Goal: Task Accomplishment & Management: Complete application form

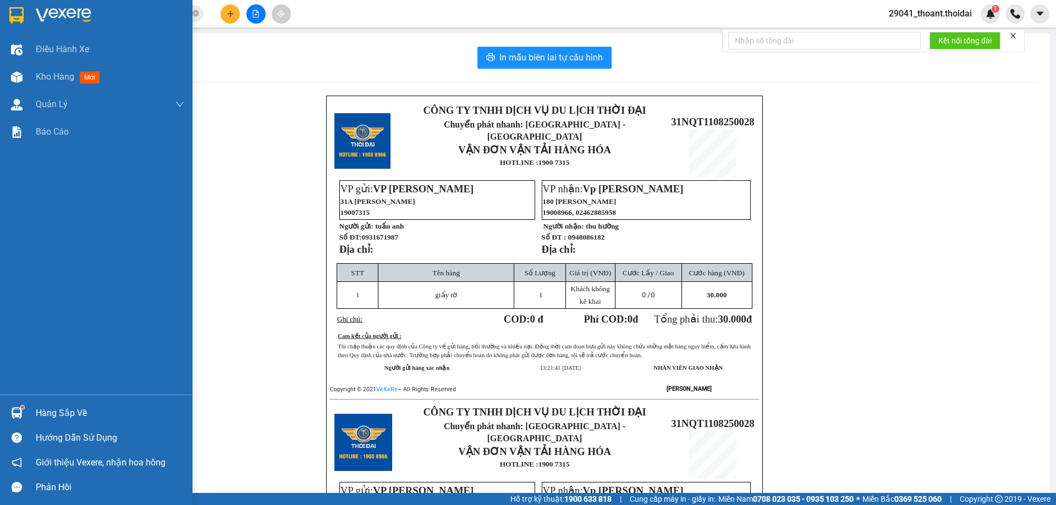
click at [29, 8] on div at bounding box center [96, 18] width 192 height 36
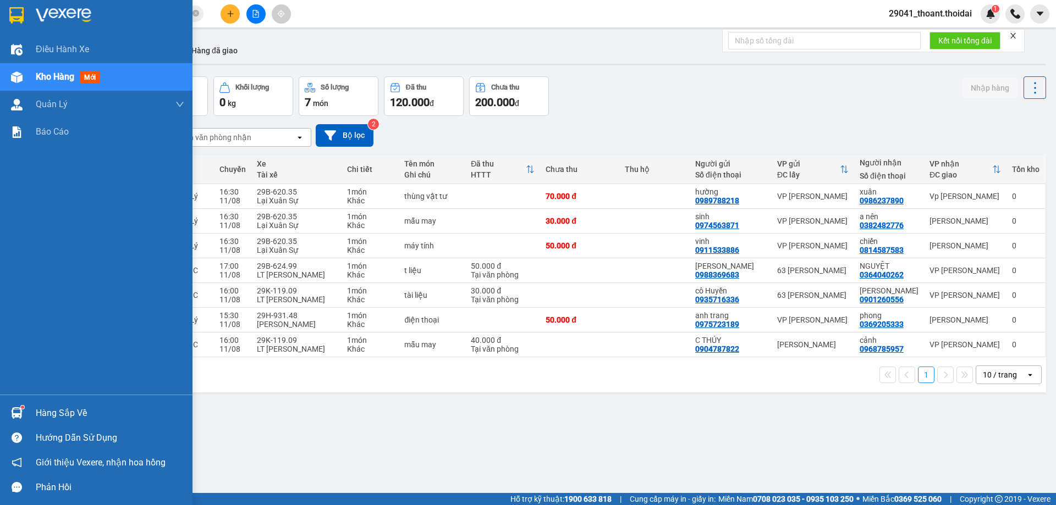
click at [52, 411] on div "Hàng sắp về" at bounding box center [110, 413] width 148 height 16
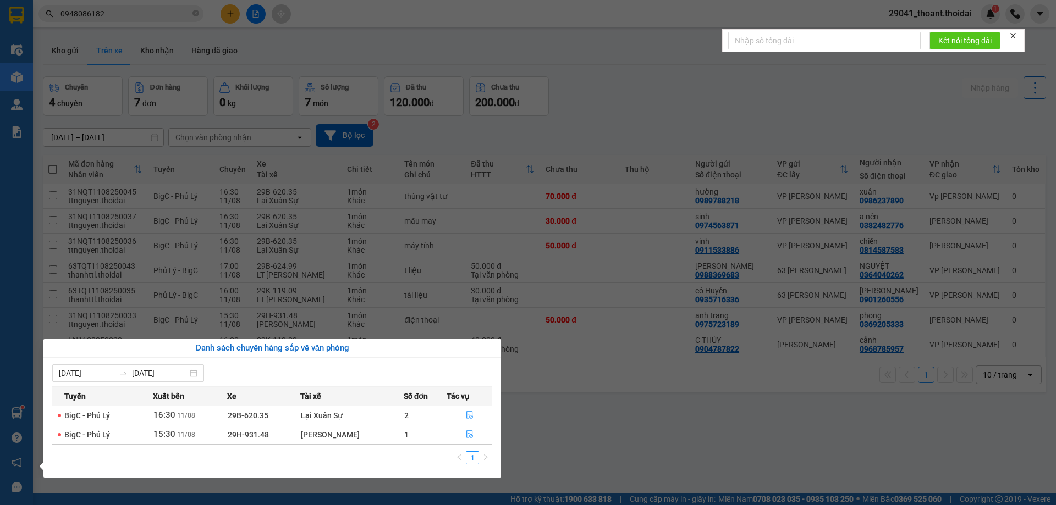
click at [641, 415] on section "Kết quả tìm kiếm ( 27 ) Bộ lọc Mã ĐH Trạng thái Món hàng Thu hộ Tổng cước Chưa …" at bounding box center [528, 252] width 1056 height 505
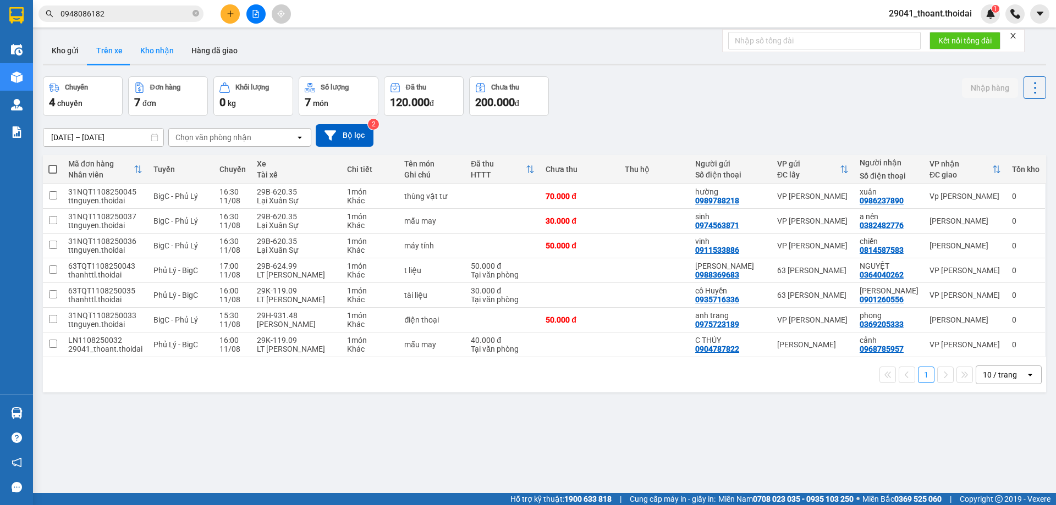
click at [144, 42] on button "Kho nhận" at bounding box center [156, 50] width 51 height 26
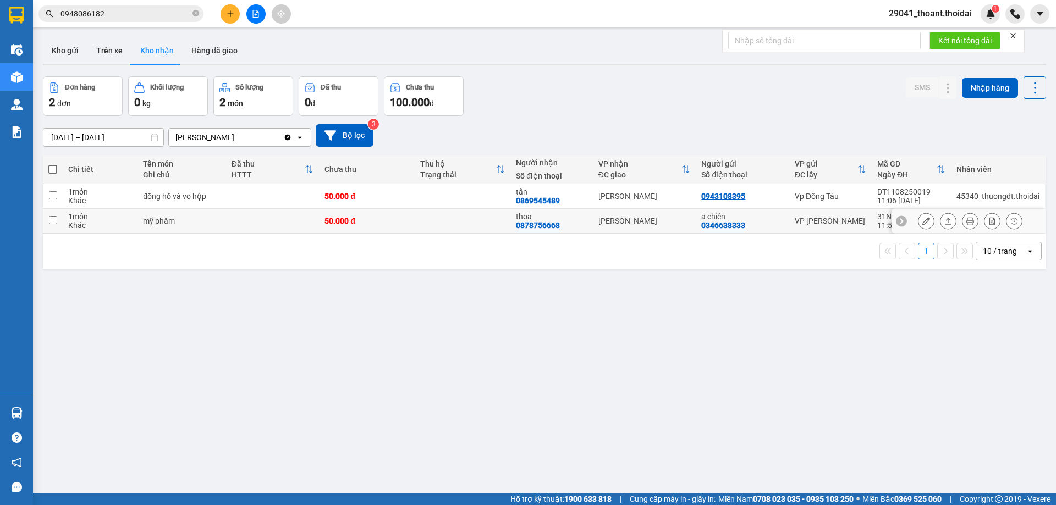
click at [242, 225] on td at bounding box center [272, 221] width 93 height 25
checkbox input "true"
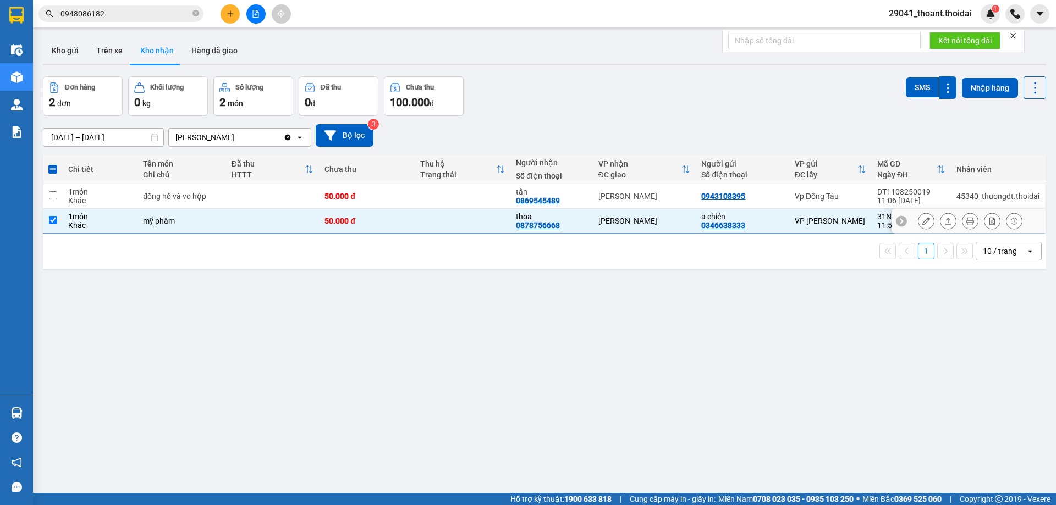
click at [923, 223] on button at bounding box center [925, 221] width 15 height 19
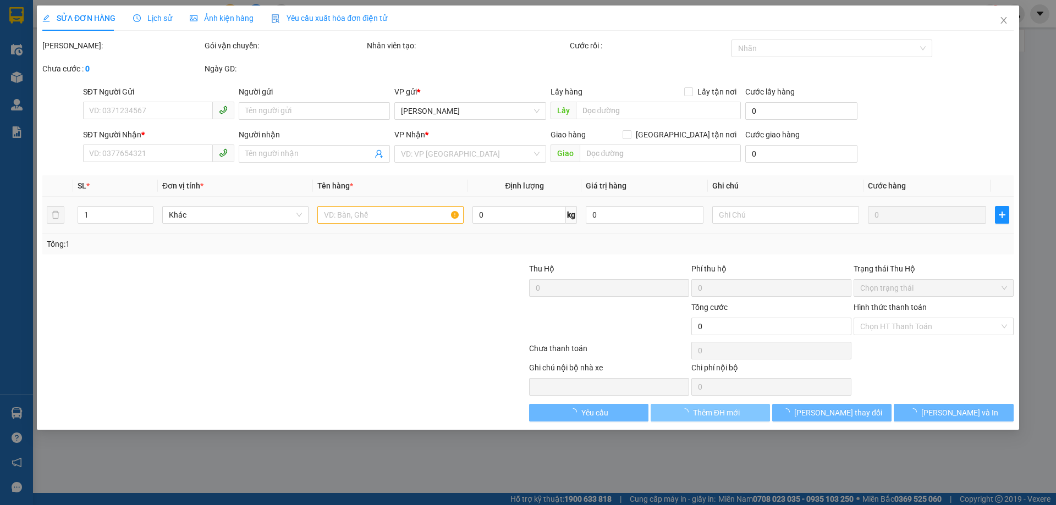
type input "0346638333"
type input "a chiến"
type input "0878756668"
type input "thoa"
type input "50.000"
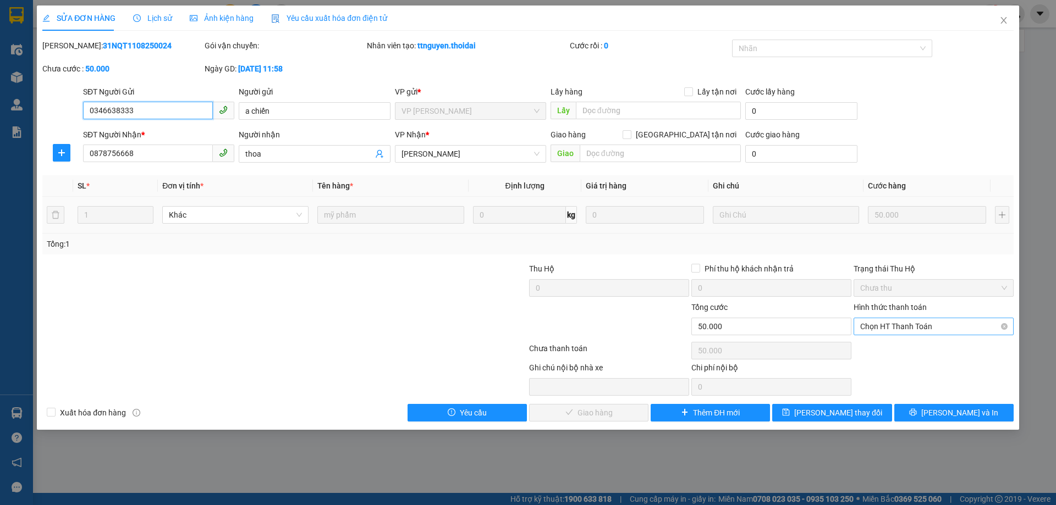
click at [923, 330] on span "Chọn HT Thanh Toán" at bounding box center [933, 326] width 147 height 16
drag, startPoint x: 914, startPoint y: 348, endPoint x: 640, endPoint y: 434, distance: 286.9
click at [913, 348] on div "Tại văn phòng" at bounding box center [933, 349] width 147 height 12
type input "0"
click at [616, 418] on span "[PERSON_NAME] và Giao hàng" at bounding box center [603, 413] width 106 height 12
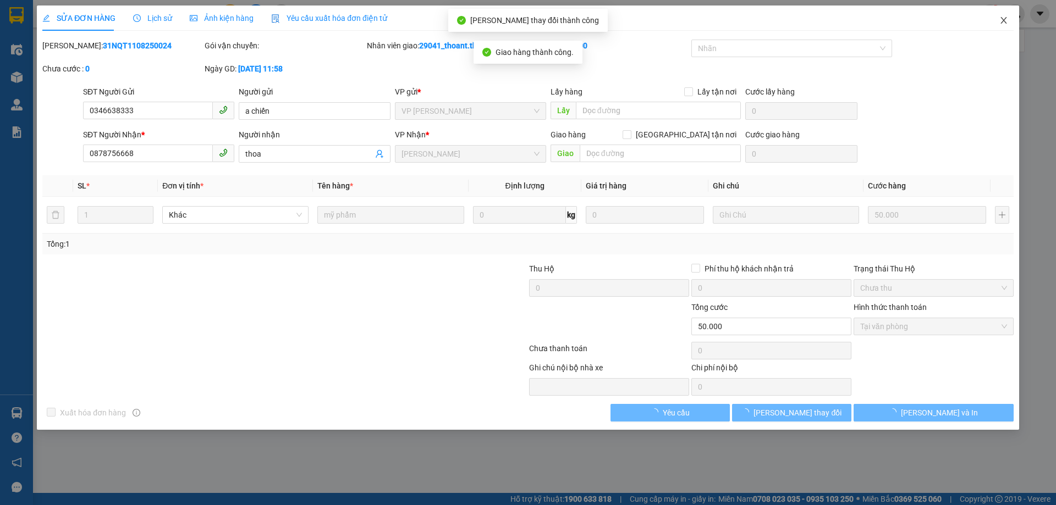
click at [1002, 23] on icon "close" at bounding box center [1003, 20] width 6 height 7
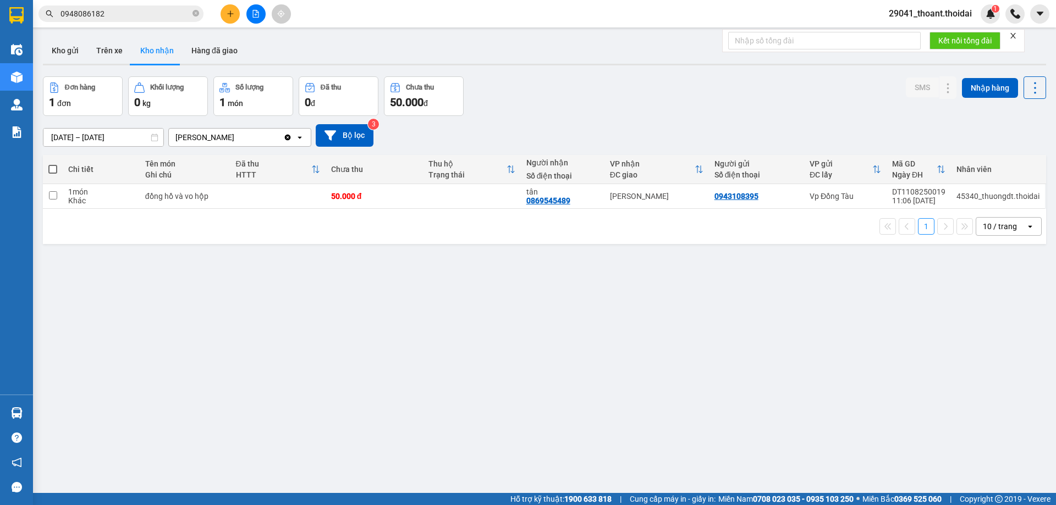
click at [466, 282] on div "ver 1.8.137 Kho gửi Trên xe Kho nhận Hàng đã giao Đơn hàng 1 đơn Khối lượng 0 k…" at bounding box center [544, 285] width 1012 height 505
click at [196, 15] on icon "close-circle" at bounding box center [195, 13] width 7 height 7
click at [223, 14] on button at bounding box center [229, 13] width 19 height 19
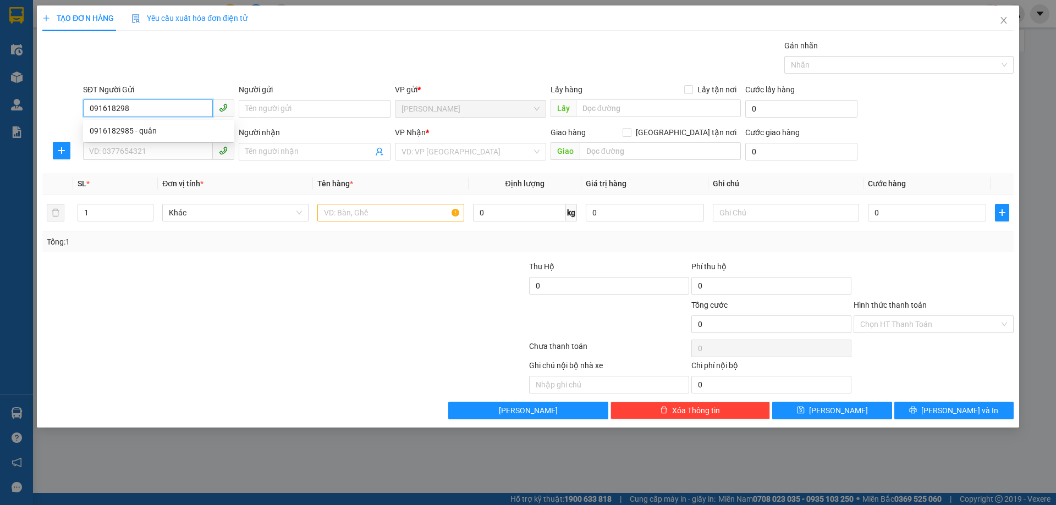
type input "0916182985"
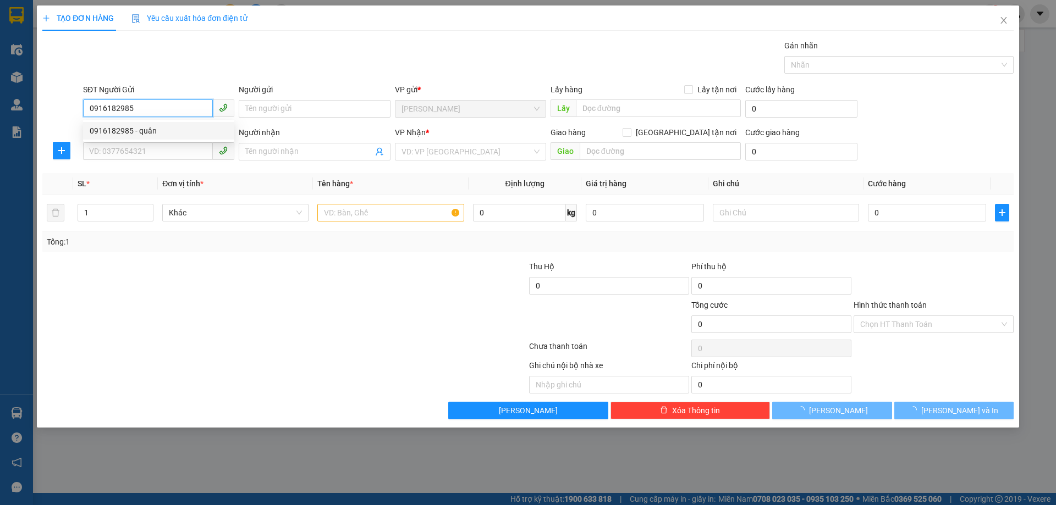
click at [141, 125] on div "0916182985 - quân" at bounding box center [159, 131] width 138 height 12
type input "quân"
type input "0916182985"
click at [134, 148] on input "SĐT Người Nhận *" at bounding box center [148, 151] width 130 height 18
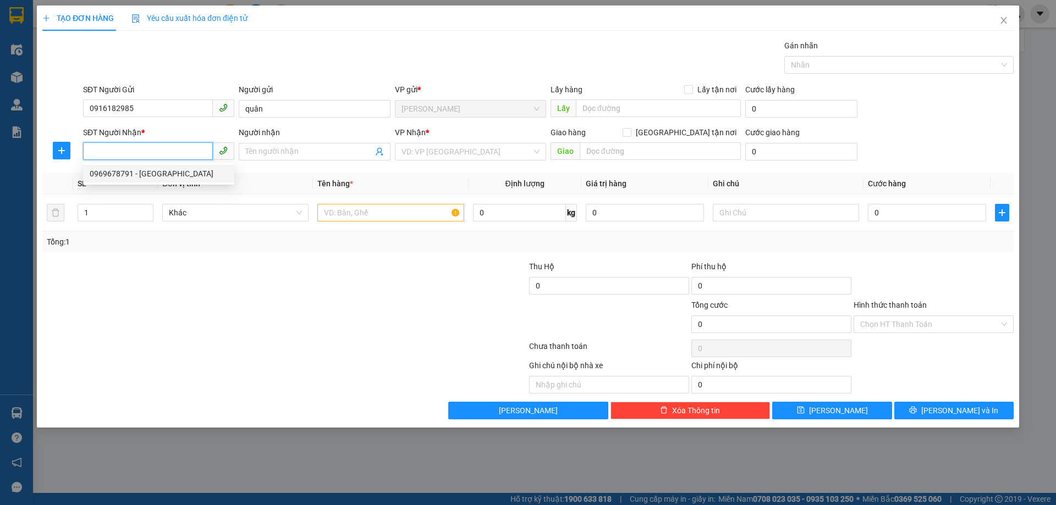
click at [135, 172] on div "0969678791 - [GEOGRAPHIC_DATA]" at bounding box center [159, 174] width 138 height 12
type input "0969678791"
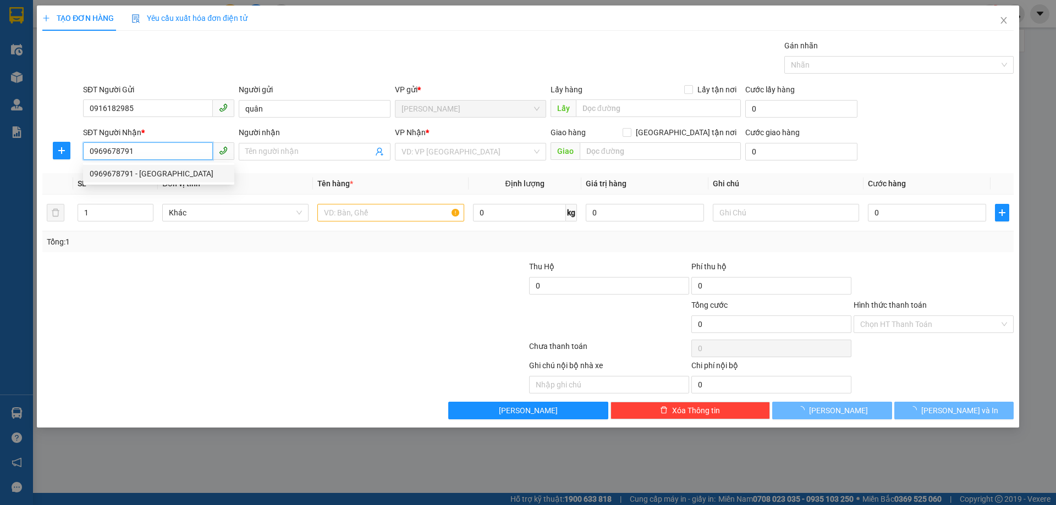
type input "Việt Anh"
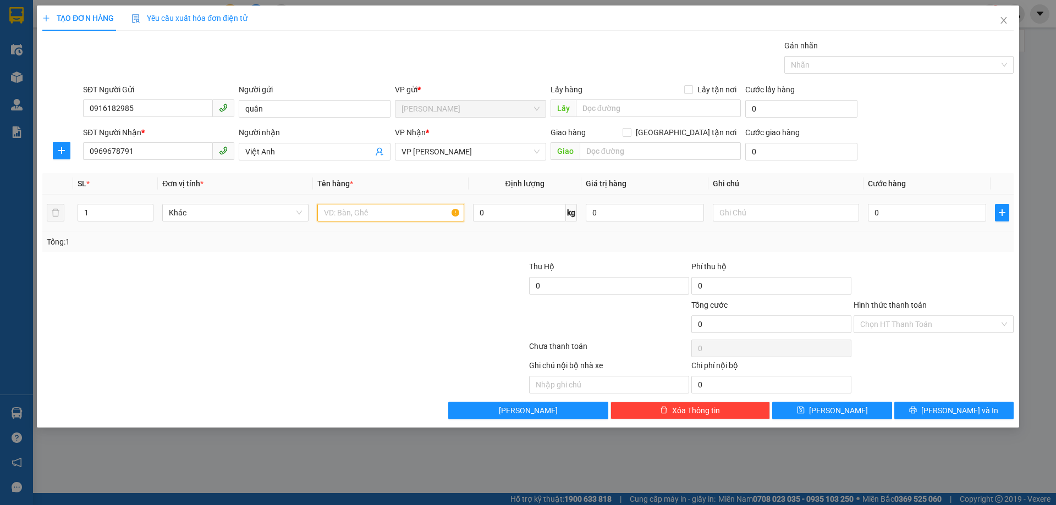
click at [400, 215] on input "text" at bounding box center [390, 213] width 146 height 18
type input "mẫu xét nghiệm"
click at [886, 210] on input "0" at bounding box center [927, 213] width 118 height 18
type input "3"
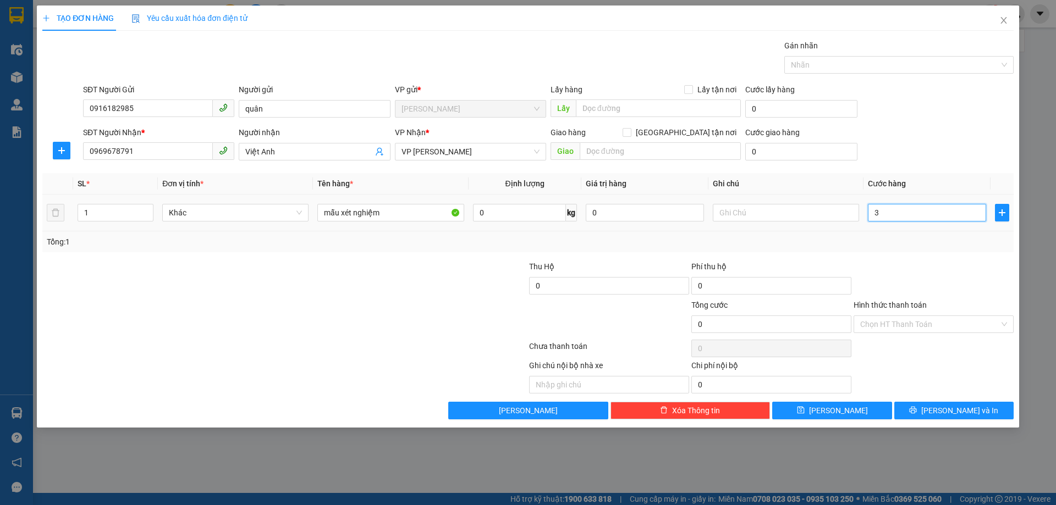
type input "3"
type input "30"
type input "300"
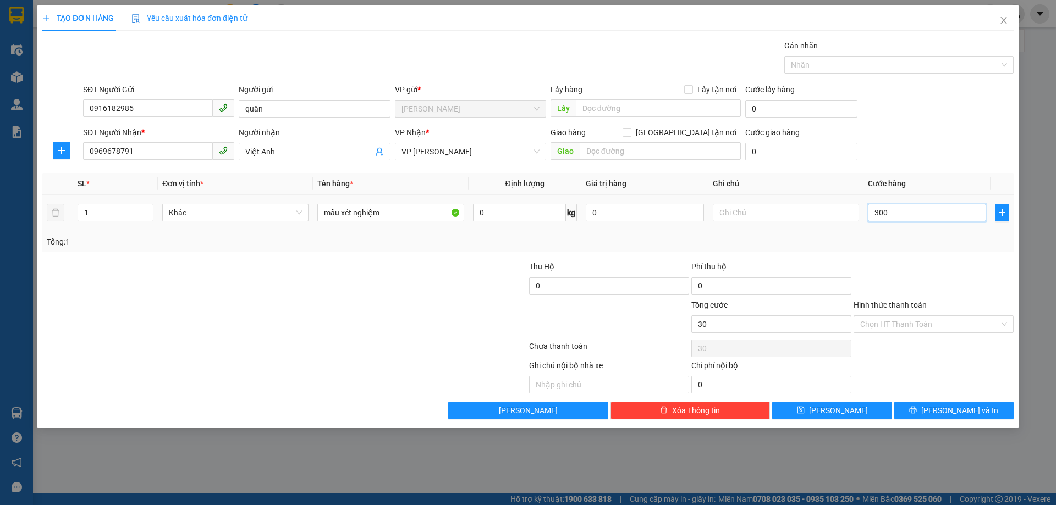
type input "300"
type input "3.000"
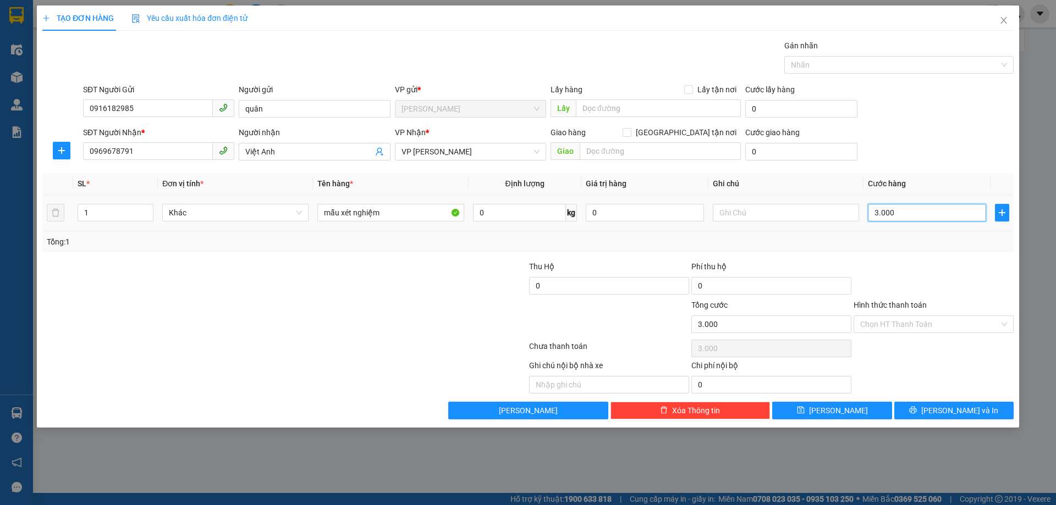
type input "30.000"
click at [925, 413] on button "[PERSON_NAME] và In" at bounding box center [953, 411] width 119 height 18
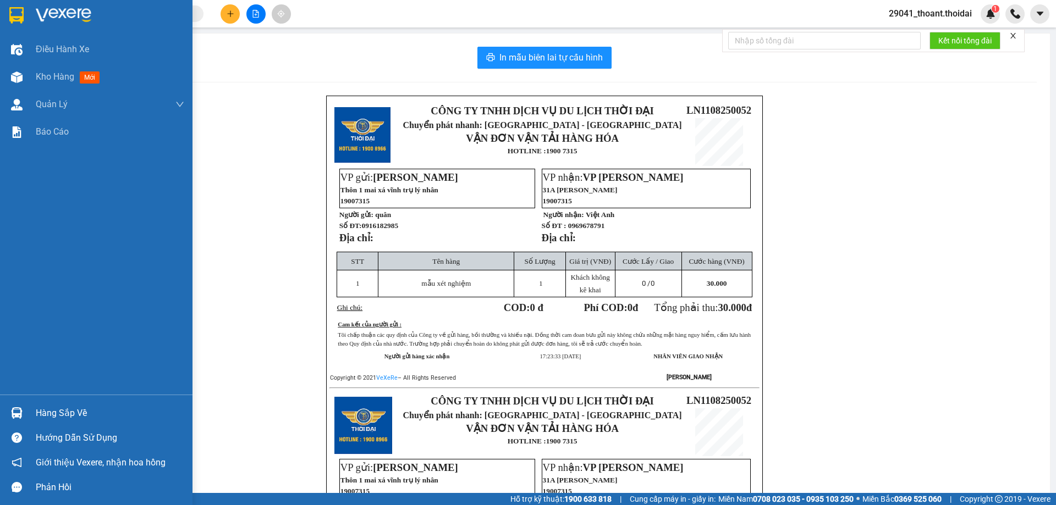
click at [19, 413] on img at bounding box center [17, 413] width 12 height 12
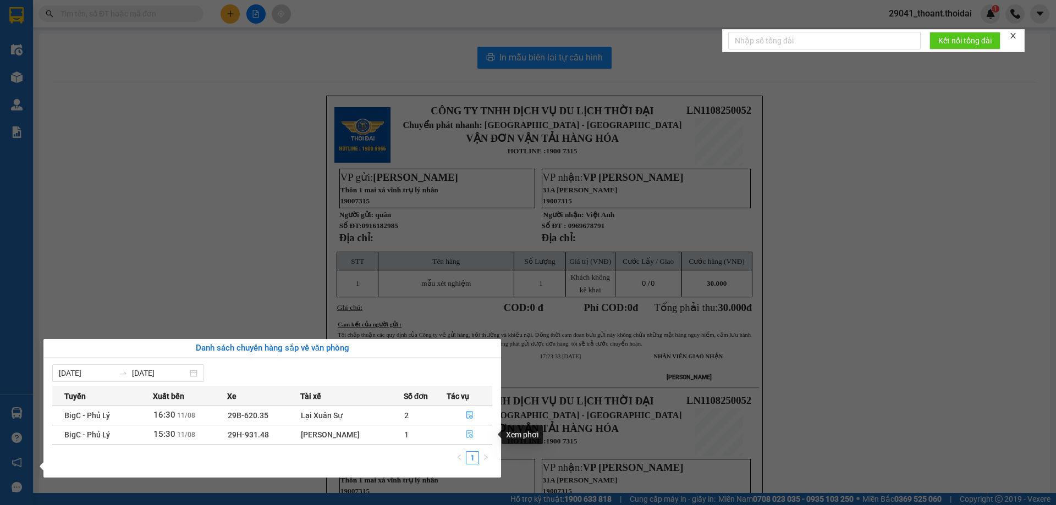
click at [470, 435] on icon "file-done" at bounding box center [470, 435] width 8 height 8
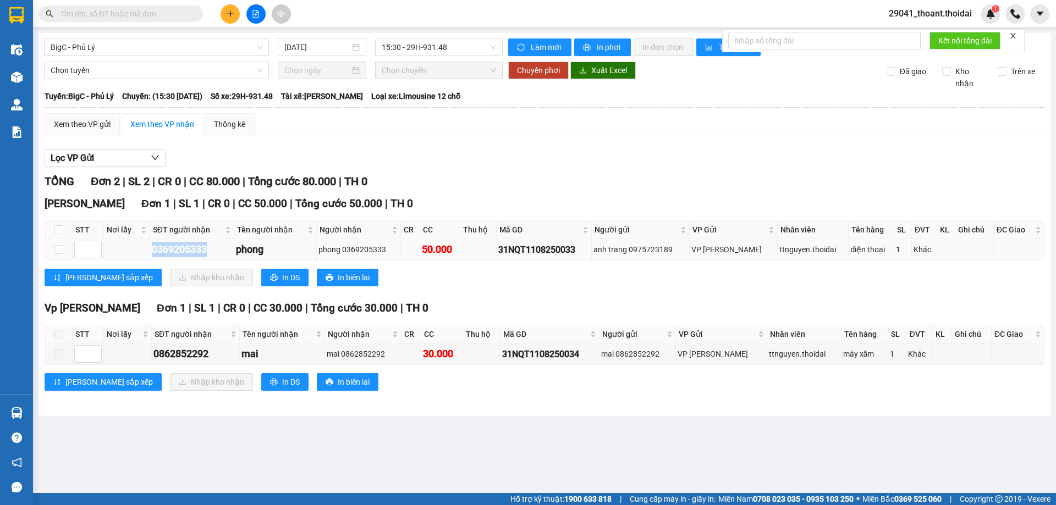
drag, startPoint x: 148, startPoint y: 247, endPoint x: 210, endPoint y: 248, distance: 61.6
click at [210, 248] on tr "0369205333 phong phong 0369205333 50.000 31NQT1108250033 anh trang 0975723189 V…" at bounding box center [544, 249] width 999 height 21
copy div "0369205333"
click at [62, 252] on input "checkbox" at bounding box center [58, 249] width 9 height 9
checkbox input "true"
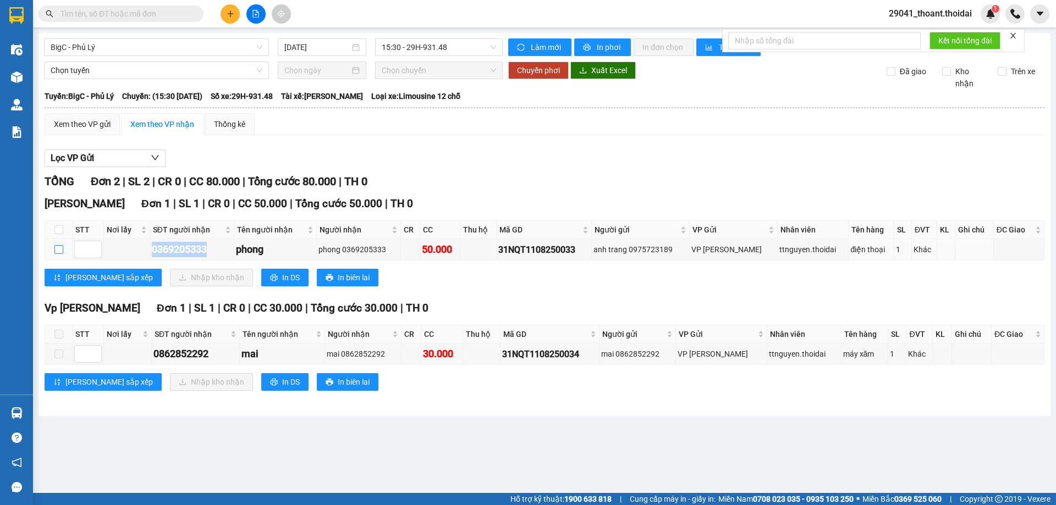
checkbox input "true"
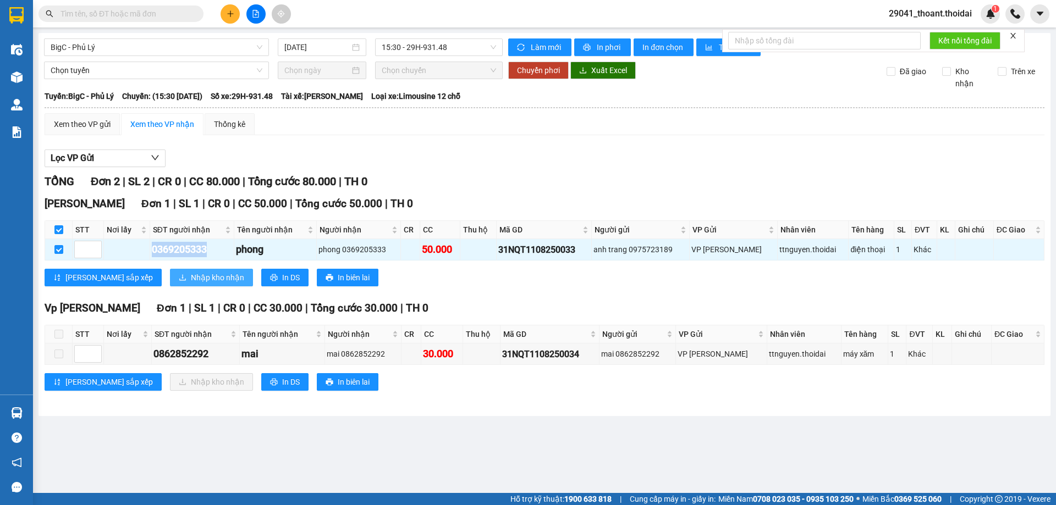
click at [191, 272] on span "Nhập kho nhận" at bounding box center [217, 278] width 53 height 12
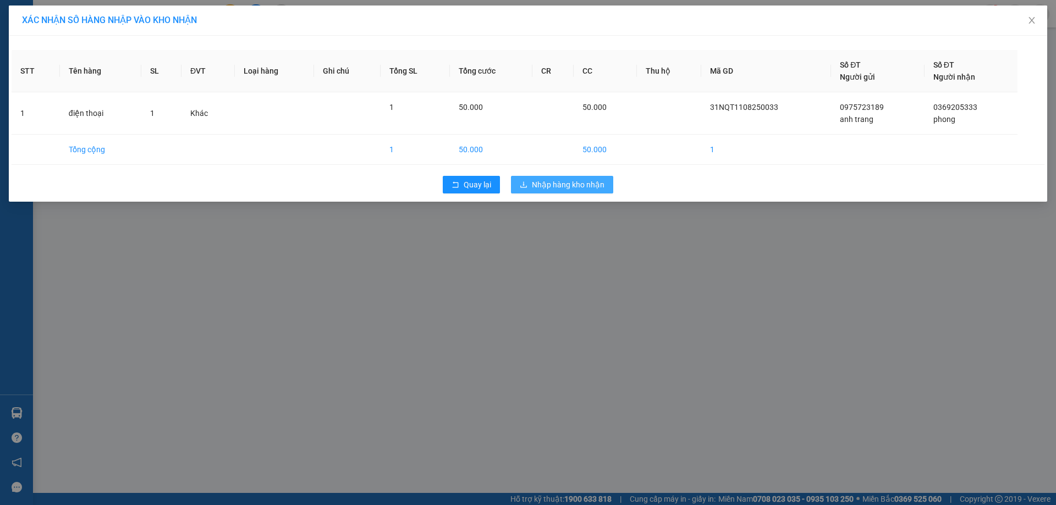
click at [545, 187] on span "Nhập hàng kho nhận" at bounding box center [568, 185] width 73 height 12
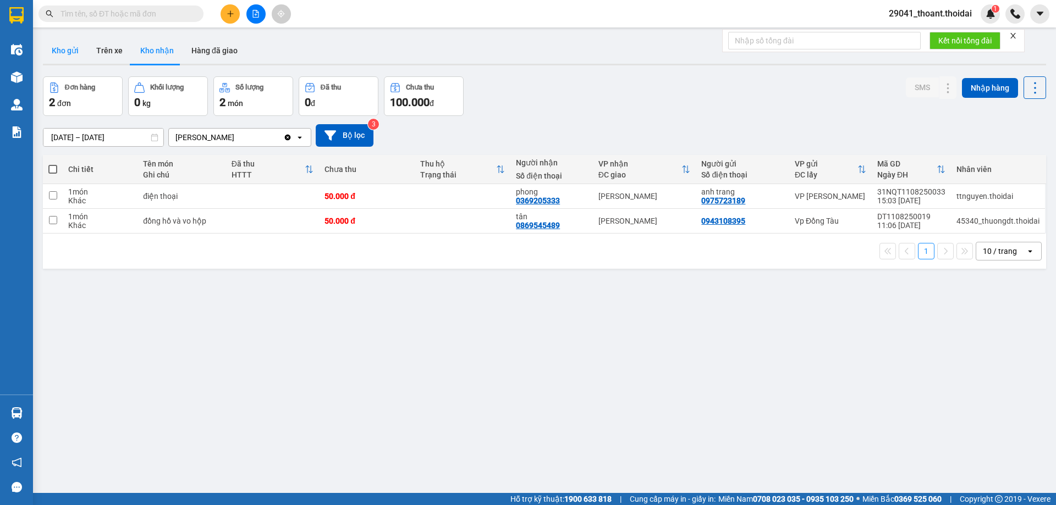
click at [66, 51] on button "Kho gửi" at bounding box center [65, 50] width 45 height 26
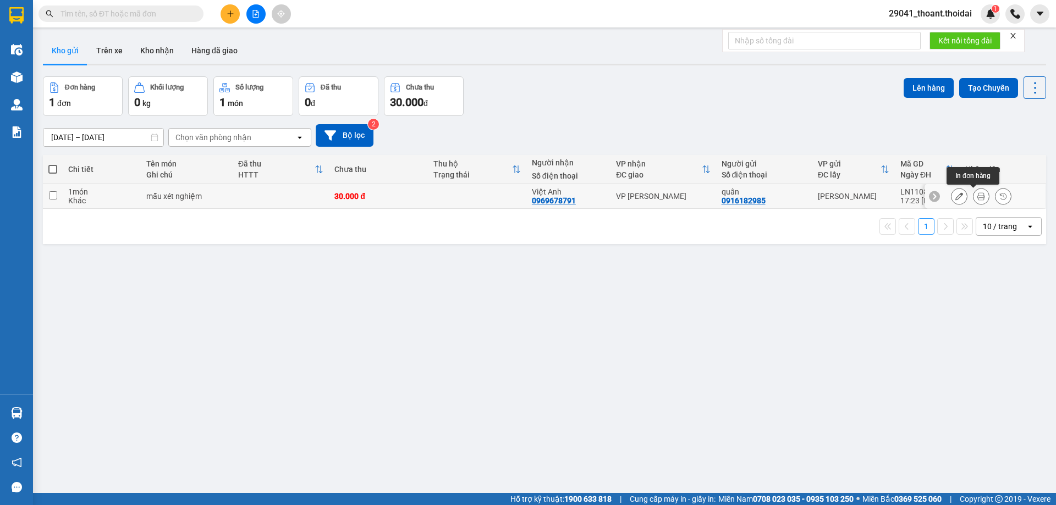
click at [977, 195] on icon at bounding box center [981, 196] width 8 height 8
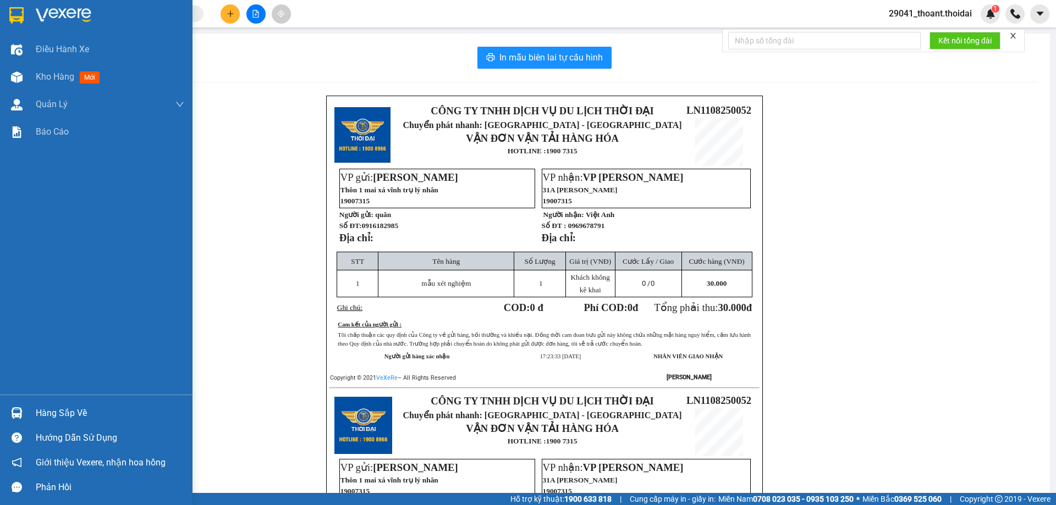
click at [88, 415] on div "Hàng sắp về" at bounding box center [110, 413] width 148 height 16
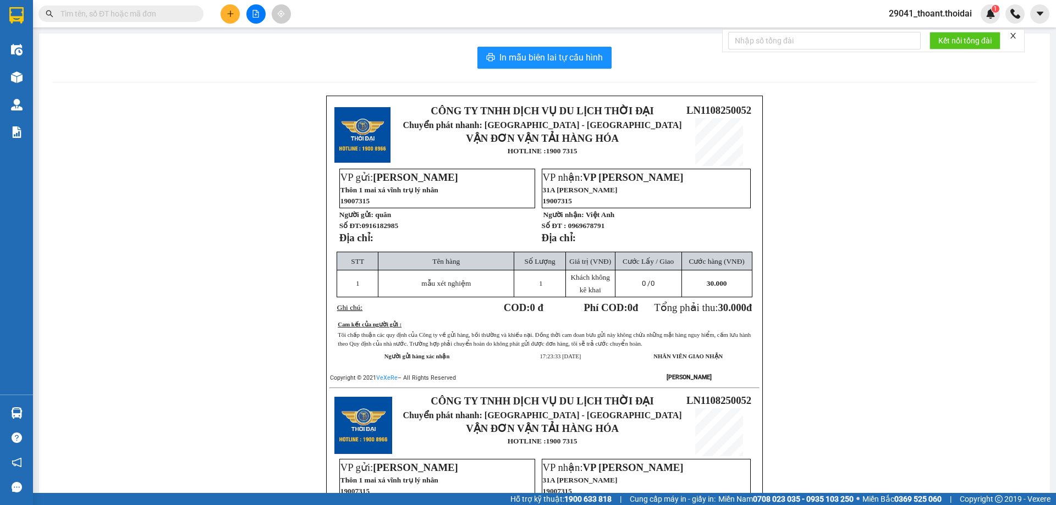
click at [155, 203] on section "Kết quả tìm kiếm ( 27 ) Bộ lọc Mã ĐH Trạng thái Món hàng Thu hộ Tổng cước Chưa …" at bounding box center [528, 252] width 1056 height 505
click at [30, 18] on div at bounding box center [16, 18] width 33 height 36
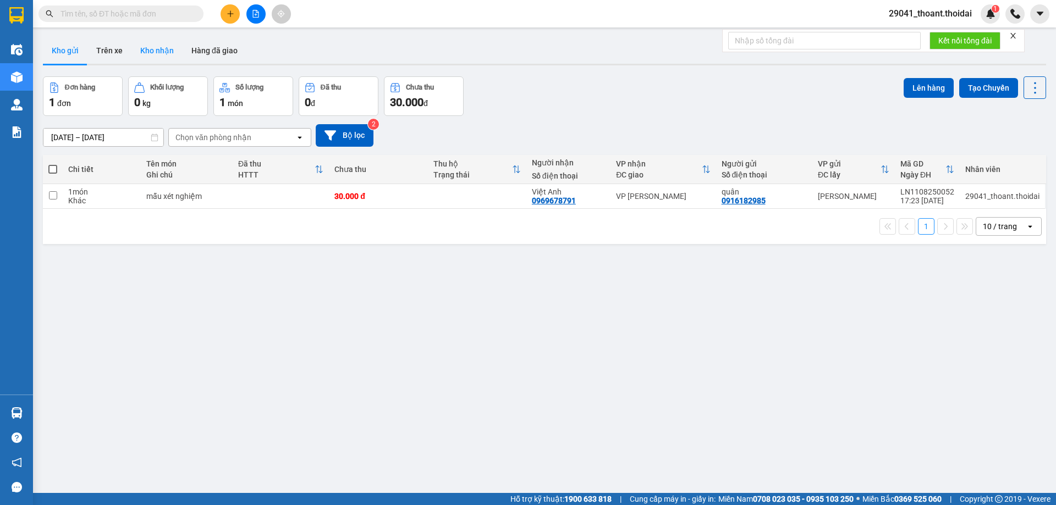
click at [158, 53] on button "Kho nhận" at bounding box center [156, 50] width 51 height 26
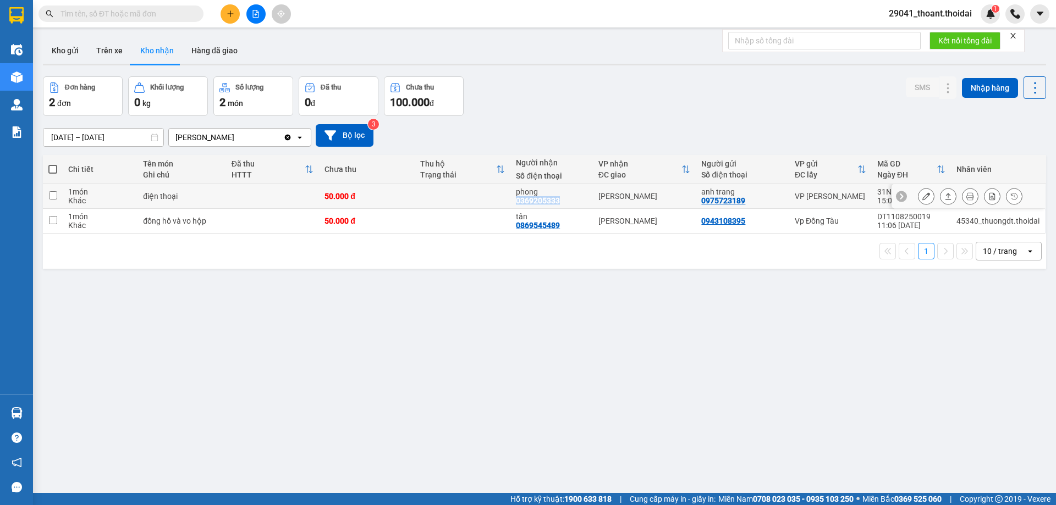
drag, startPoint x: 514, startPoint y: 198, endPoint x: 563, endPoint y: 200, distance: 49.5
click at [563, 200] on div "phong 0369205333" at bounding box center [551, 196] width 71 height 18
checkbox input "true"
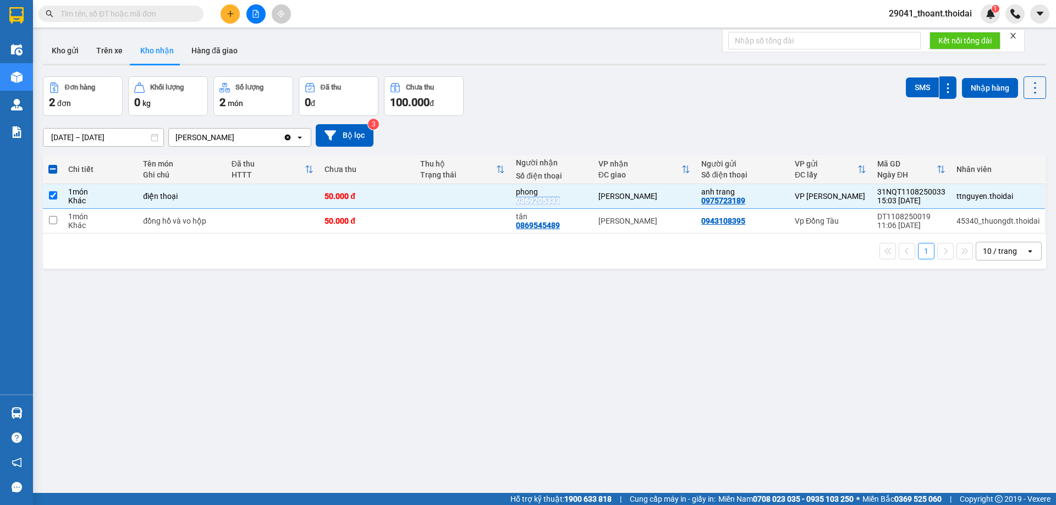
copy div "0369205333"
